Goal: Task Accomplishment & Management: Use online tool/utility

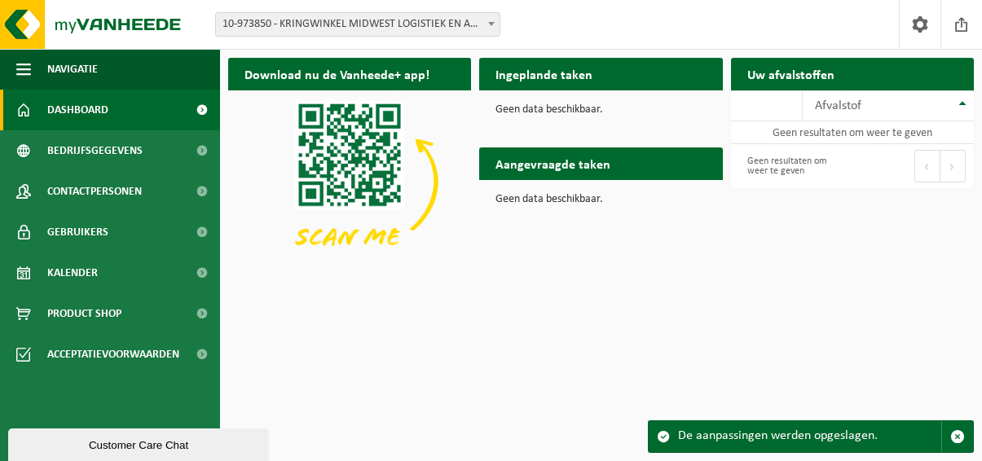
click at [196, 104] on span at bounding box center [201, 110] width 37 height 41
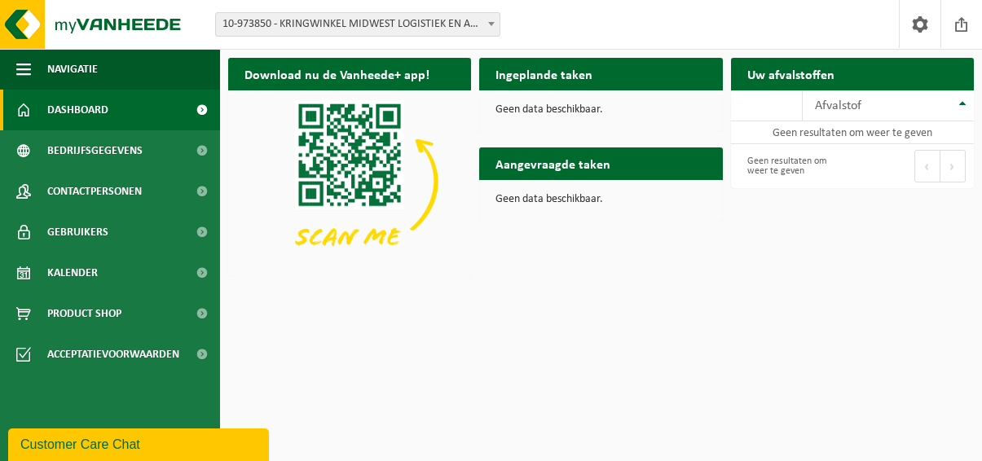
click at [427, 33] on span "10-973850 - KRINGWINKEL MIDWEST LOGISTIEK EN ADMINISTRATIEF CENTRUM - INGELMUNS…" at bounding box center [358, 24] width 284 height 23
click at [888, 111] on div "Afvalstof" at bounding box center [884, 105] width 139 height 13
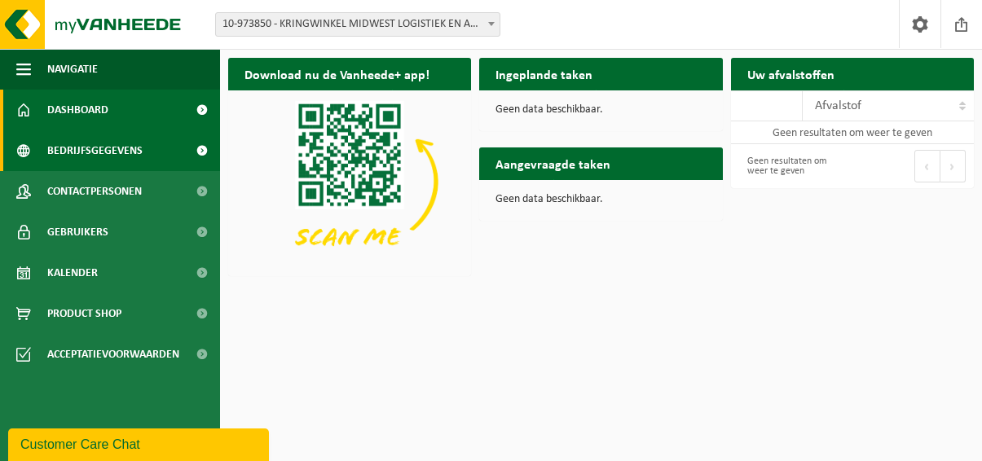
click at [94, 152] on span "Bedrijfsgegevens" at bounding box center [94, 150] width 95 height 41
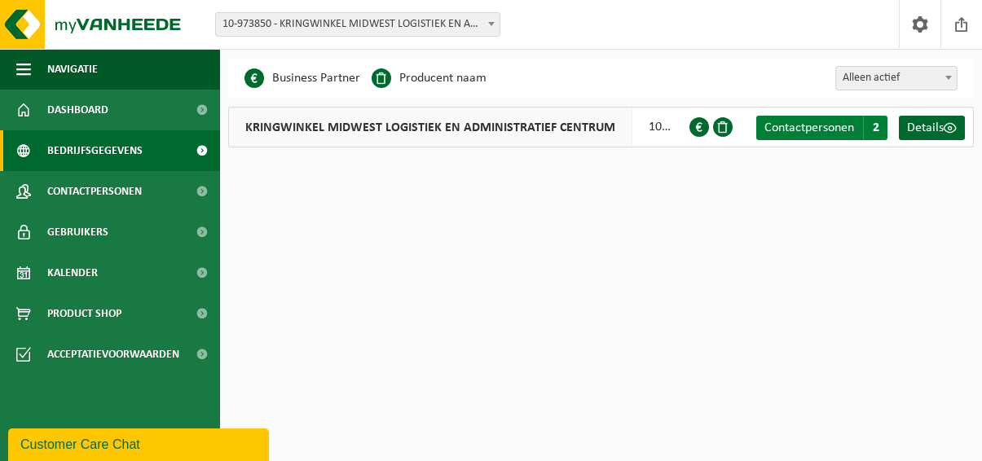
click at [847, 128] on span "Contactpersonen" at bounding box center [809, 127] width 90 height 13
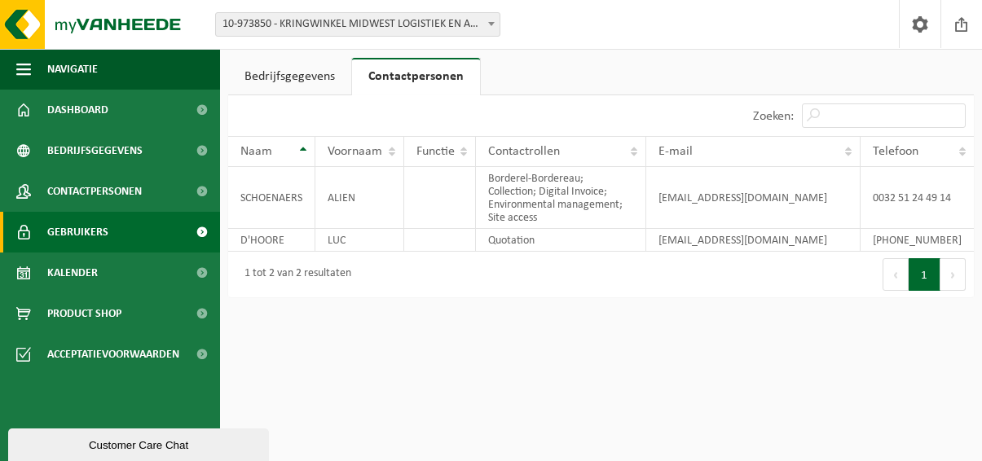
click at [93, 240] on span "Gebruikers" at bounding box center [77, 232] width 61 height 41
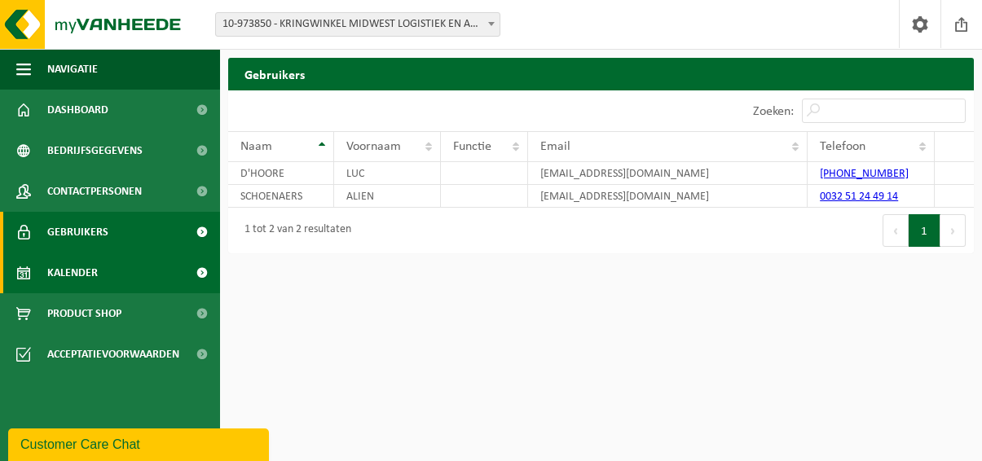
click at [90, 270] on span "Kalender" at bounding box center [72, 273] width 51 height 41
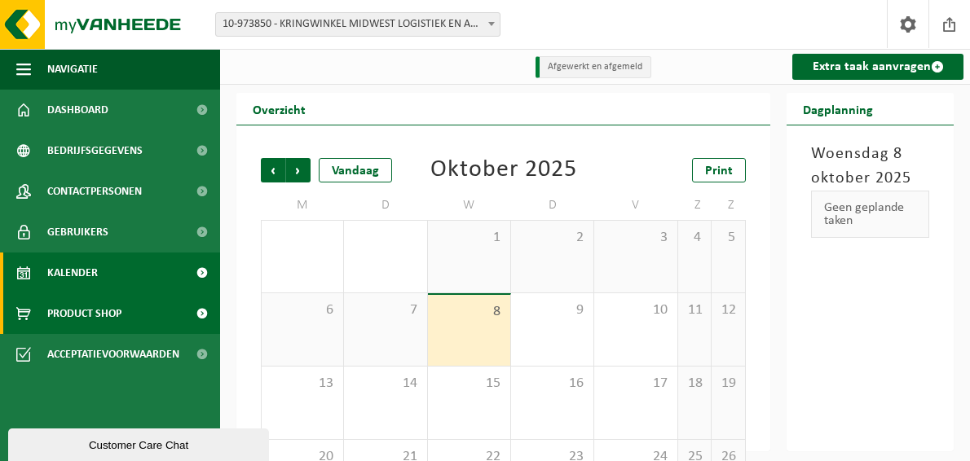
click at [88, 321] on span "Product Shop" at bounding box center [84, 313] width 74 height 41
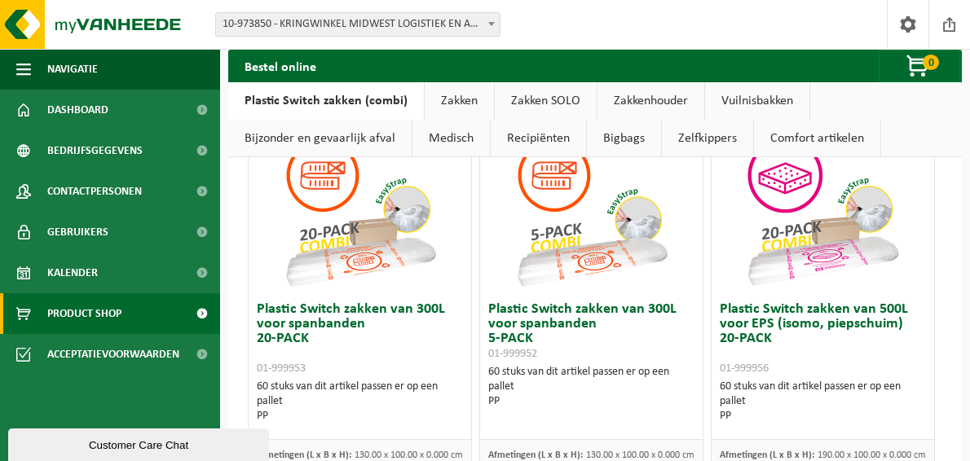
scroll to position [244, 0]
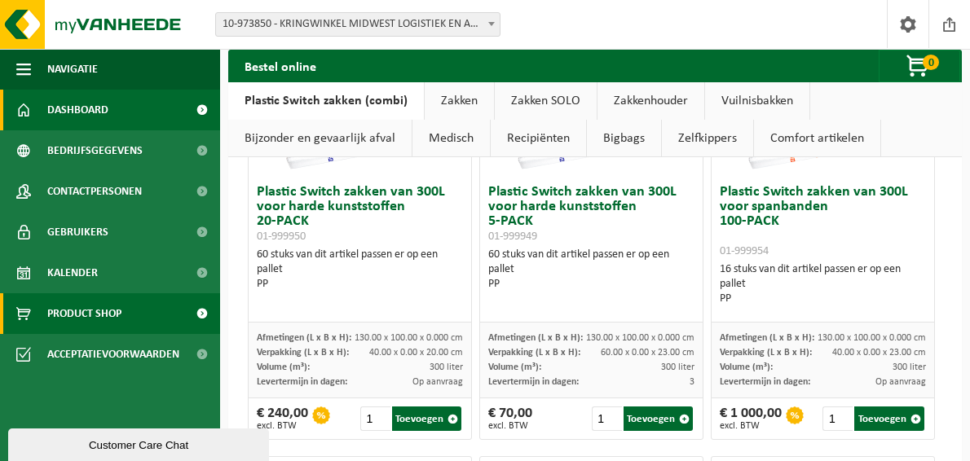
click at [99, 109] on span "Dashboard" at bounding box center [77, 110] width 61 height 41
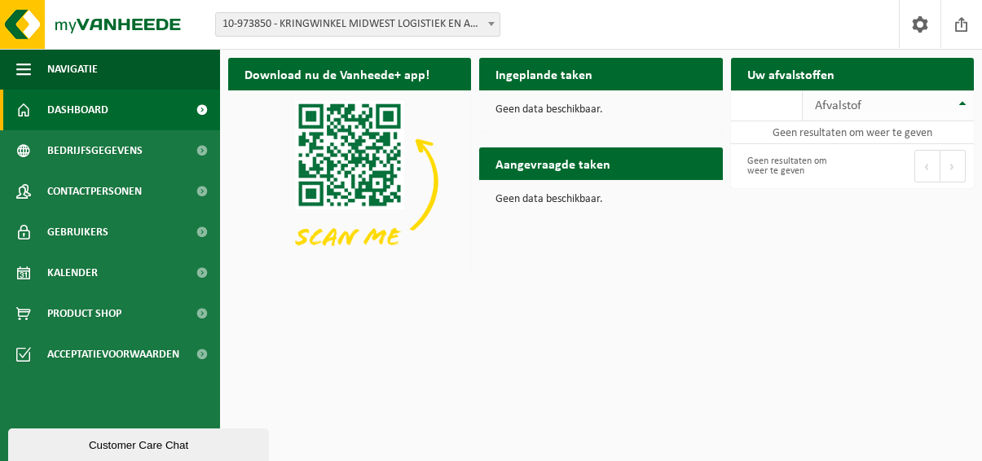
click at [886, 101] on div "Afvalstof" at bounding box center [884, 105] width 139 height 13
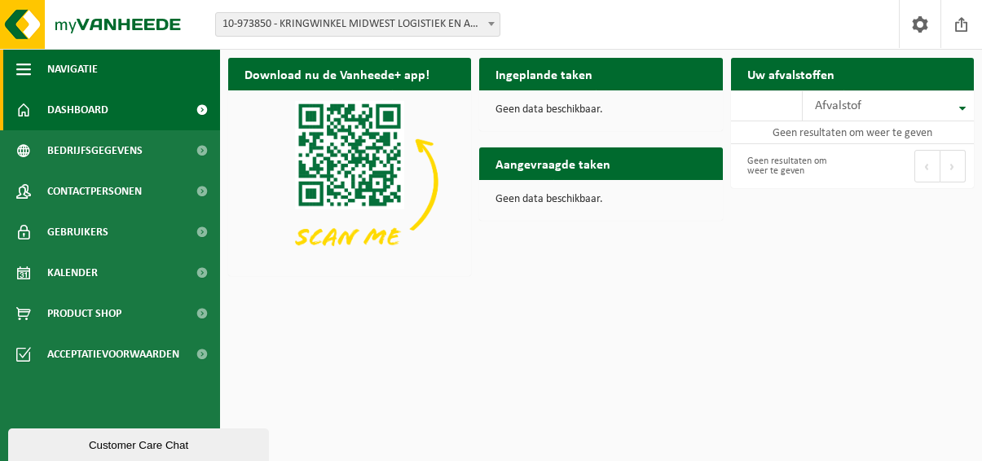
click at [33, 67] on button "Navigatie" at bounding box center [110, 69] width 220 height 41
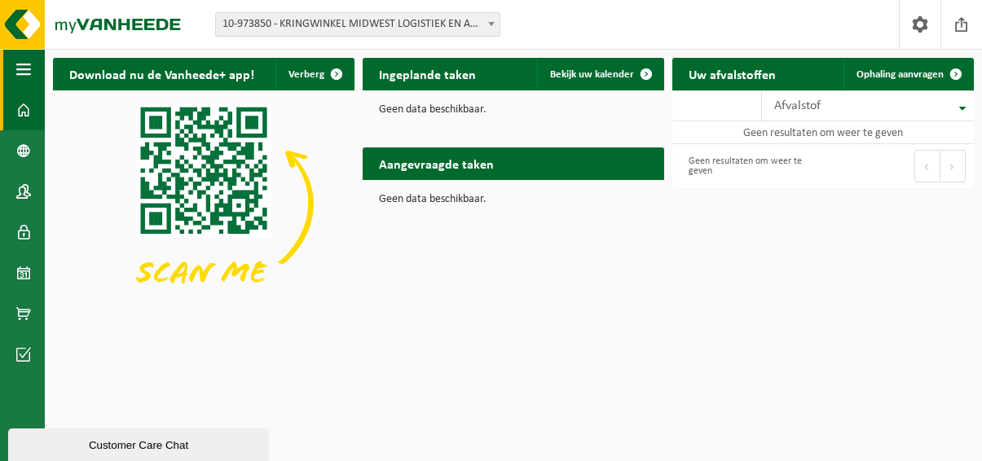
click at [29, 67] on span "button" at bounding box center [23, 69] width 15 height 41
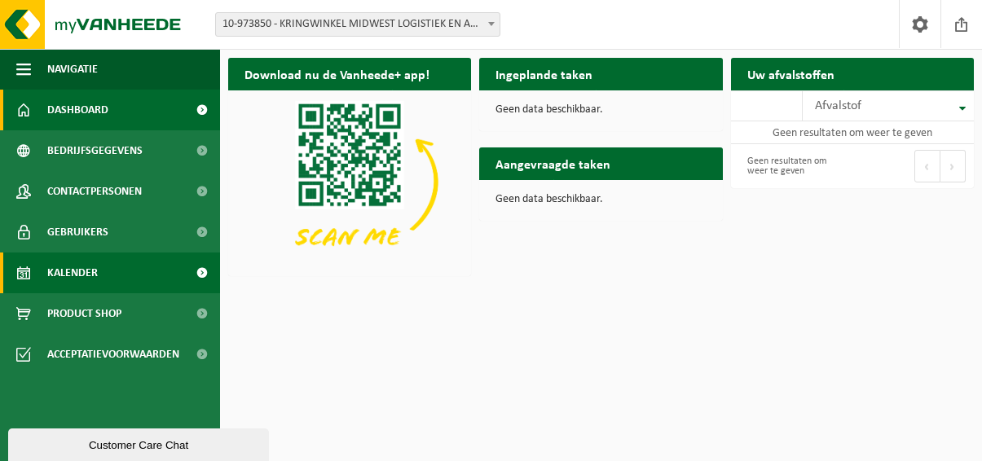
click at [86, 275] on span "Kalender" at bounding box center [72, 273] width 51 height 41
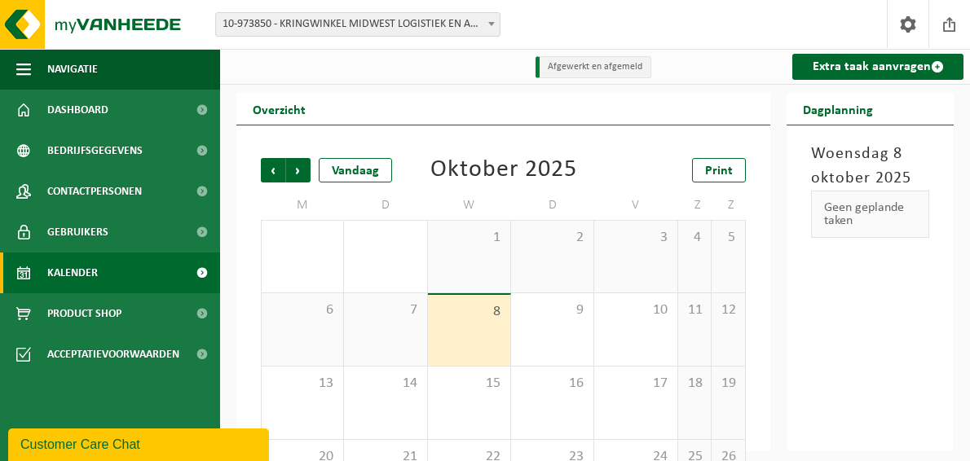
click at [448, 338] on div "8" at bounding box center [469, 330] width 82 height 71
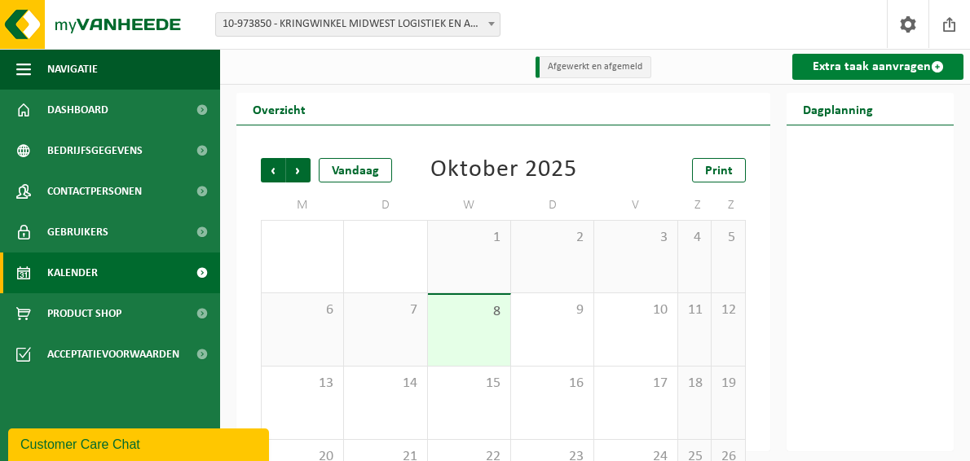
click at [874, 59] on link "Extra taak aanvragen" at bounding box center [877, 67] width 171 height 26
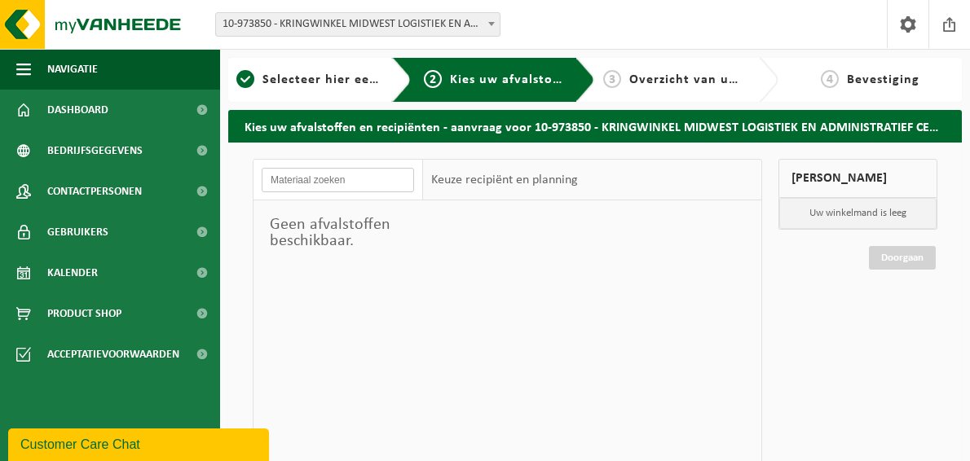
click at [385, 183] on input "text" at bounding box center [338, 180] width 152 height 24
click at [485, 178] on div "Keuze recipiënt en planning" at bounding box center [504, 180] width 163 height 41
click at [643, 240] on div at bounding box center [592, 444] width 338 height 489
click at [371, 19] on span "10-973850 - KRINGWINKEL MIDWEST LOGISTIEK EN ADMINISTRATIEF CENTRUM - INGELMUNS…" at bounding box center [358, 24] width 284 height 23
